Goal: Information Seeking & Learning: Find specific page/section

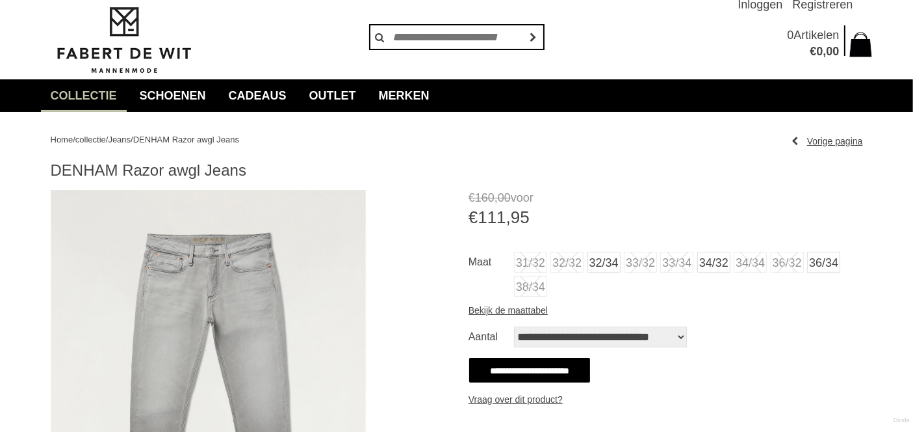
scroll to position [72, 0]
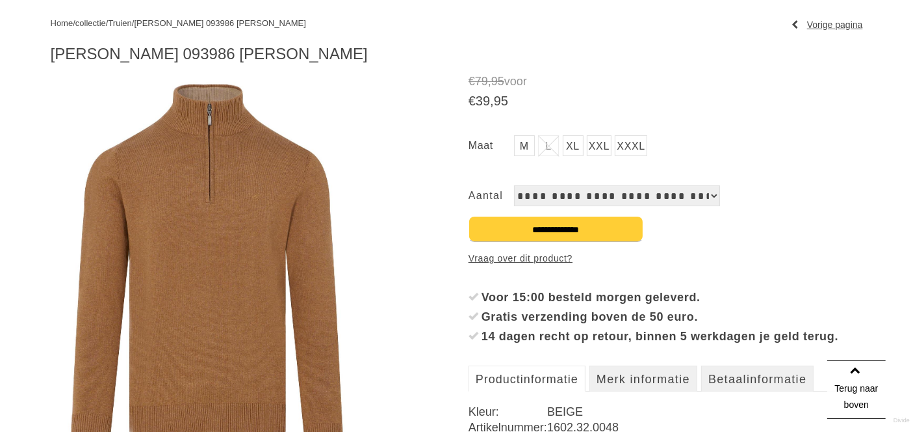
scroll to position [216, 0]
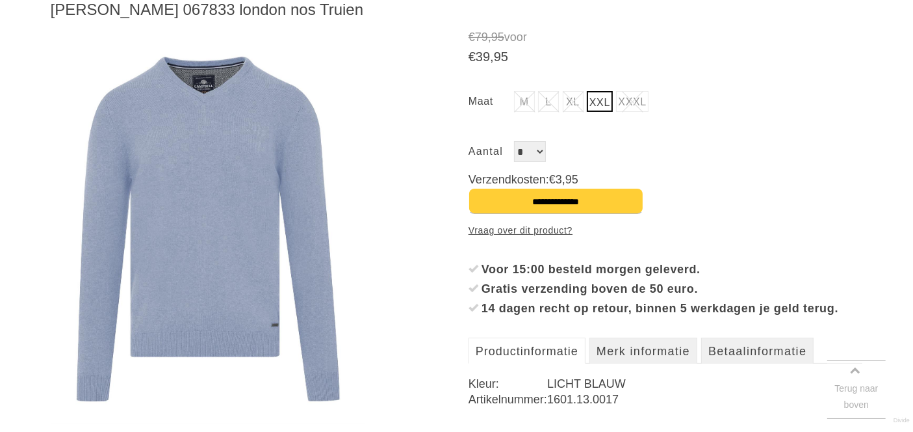
scroll to position [216, 0]
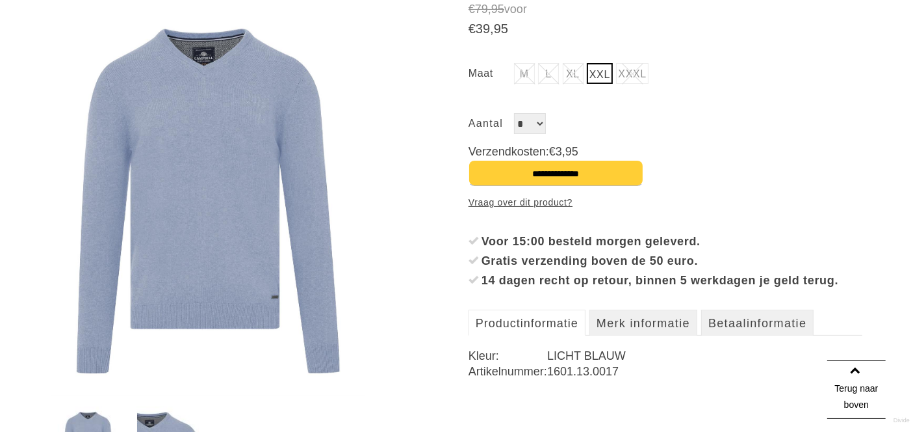
drag, startPoint x: 825, startPoint y: 0, endPoint x: 900, endPoint y: 41, distance: 85.8
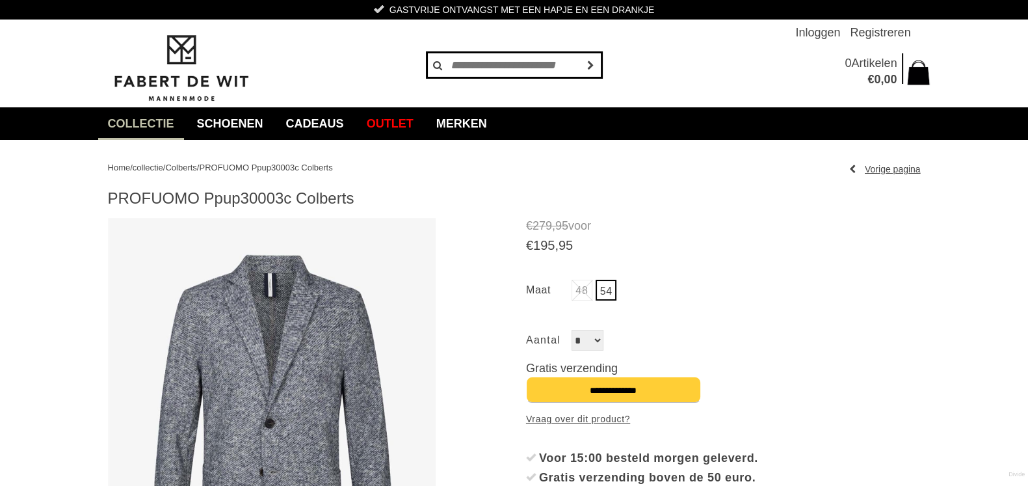
click at [470, 68] on input "text" at bounding box center [514, 65] width 176 height 26
type input "*****"
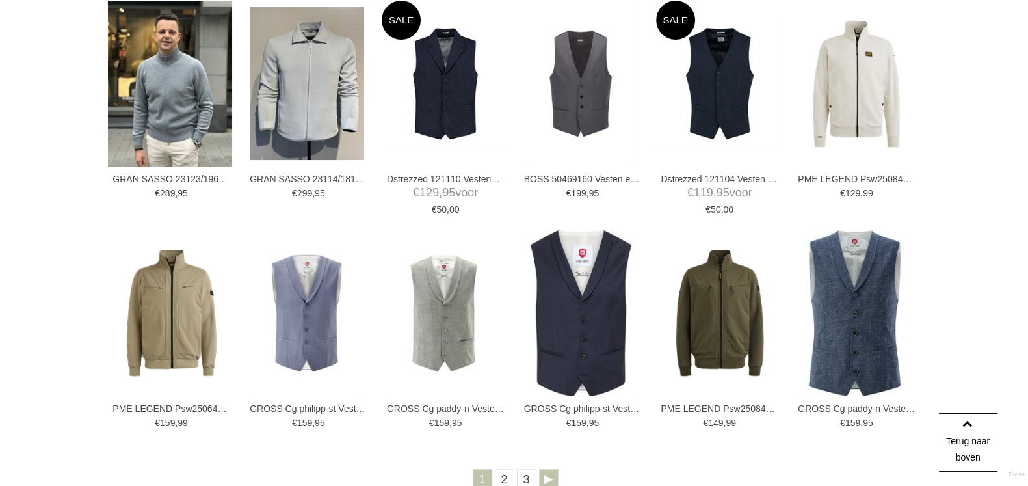
scroll to position [406, 0]
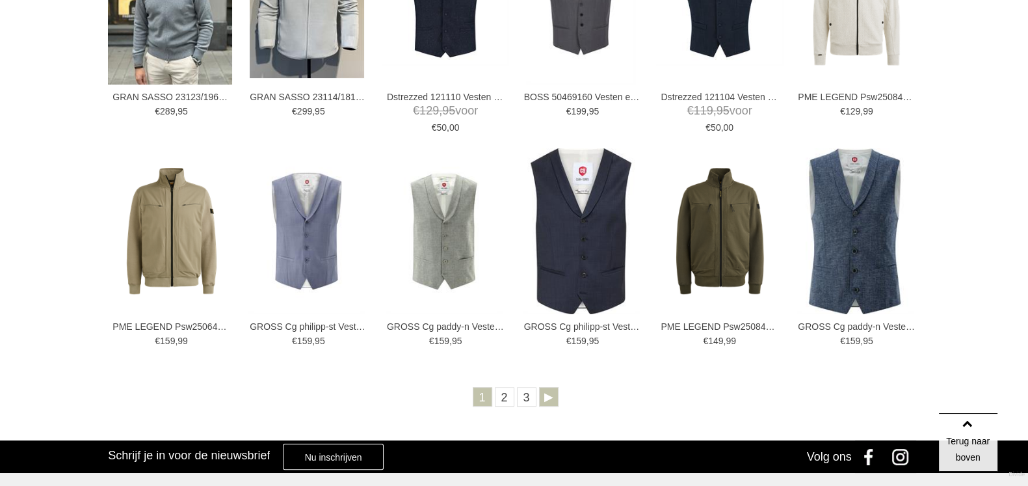
click at [545, 397] on link "Volgende" at bounding box center [549, 397] width 20 height 20
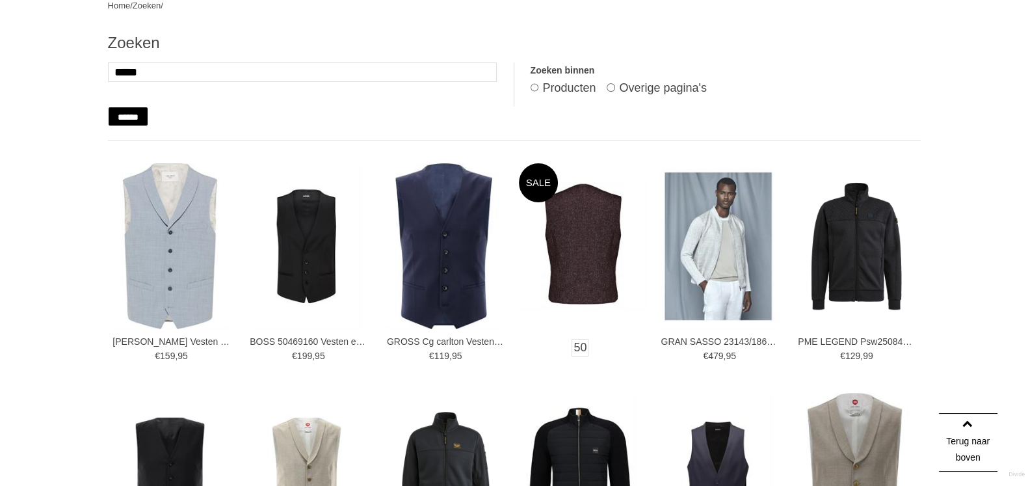
click at [571, 226] on img at bounding box center [582, 245] width 127 height 127
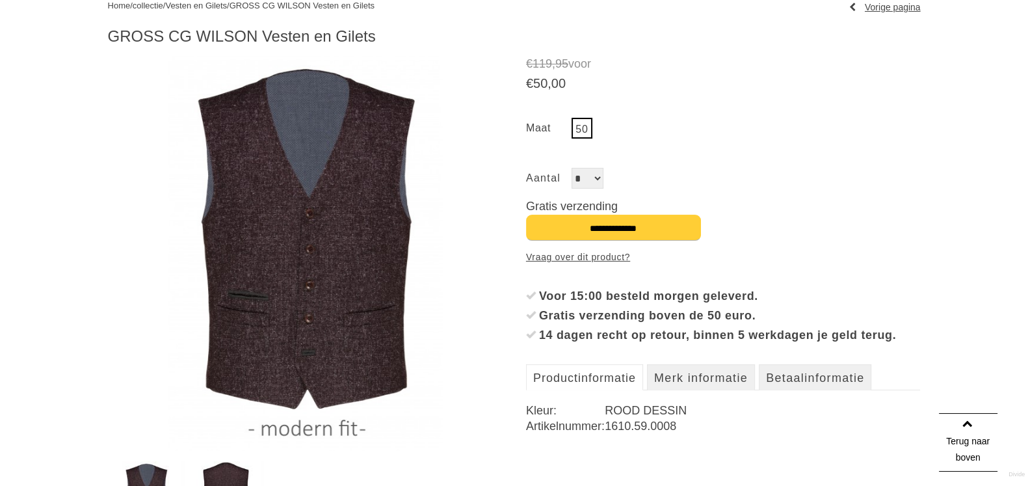
scroll to position [81, 0]
